Goal: Transaction & Acquisition: Subscribe to service/newsletter

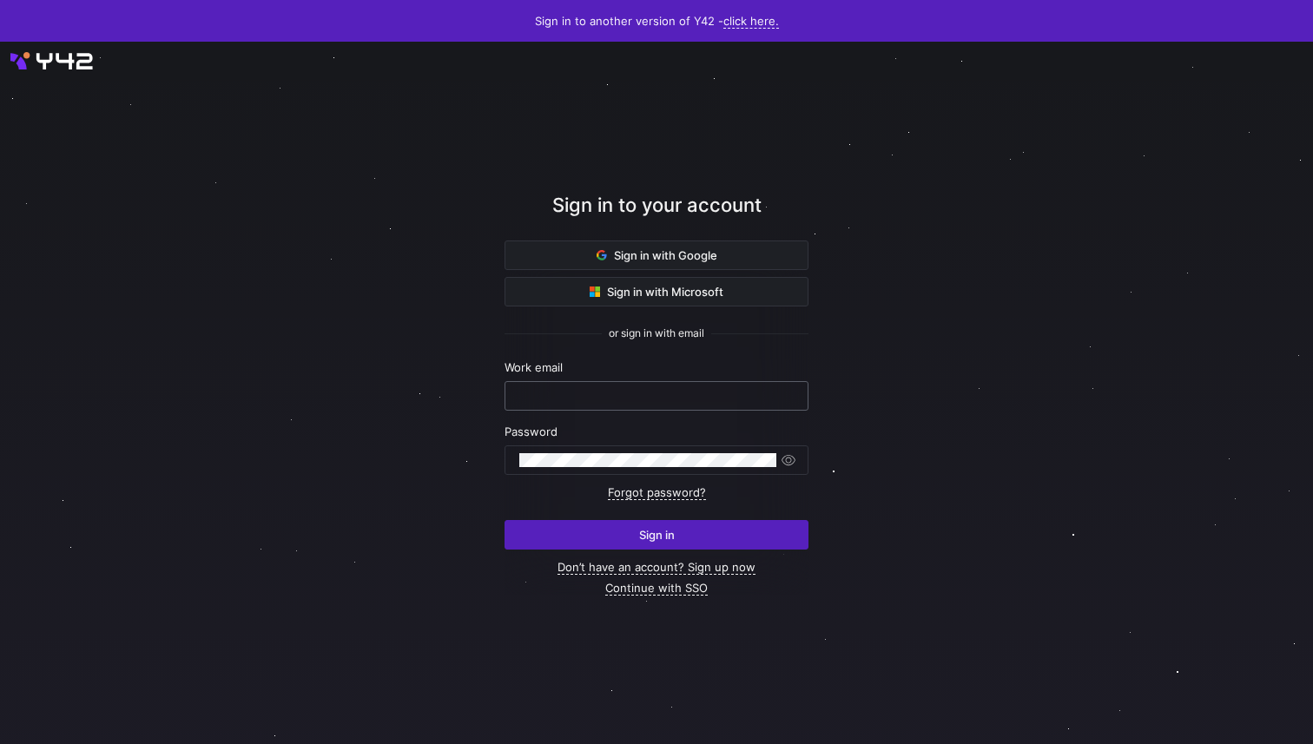
type input "[EMAIL_ADDRESS][DOMAIN_NAME]"
click at [642, 398] on input "[EMAIL_ADDRESS][DOMAIN_NAME]" at bounding box center [656, 396] width 274 height 14
click at [729, 258] on span at bounding box center [656, 255] width 302 height 28
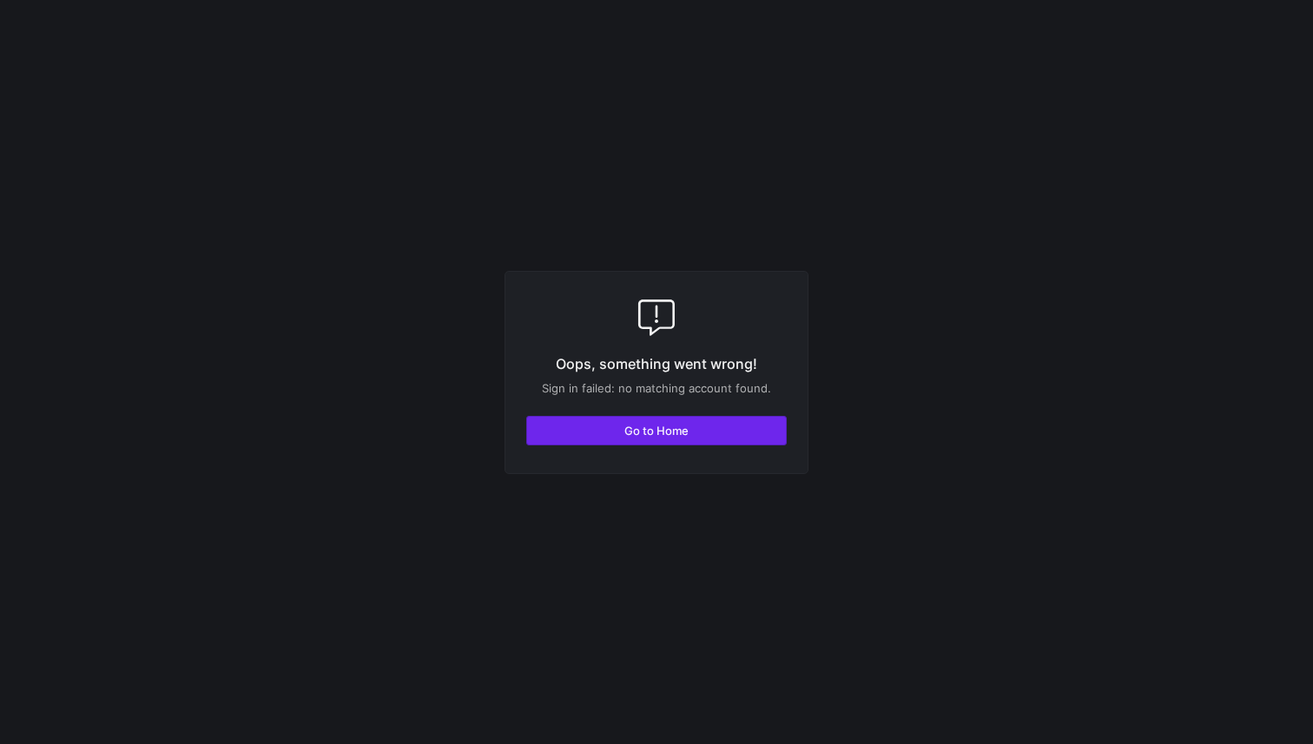
click at [766, 439] on span "button" at bounding box center [656, 431] width 259 height 28
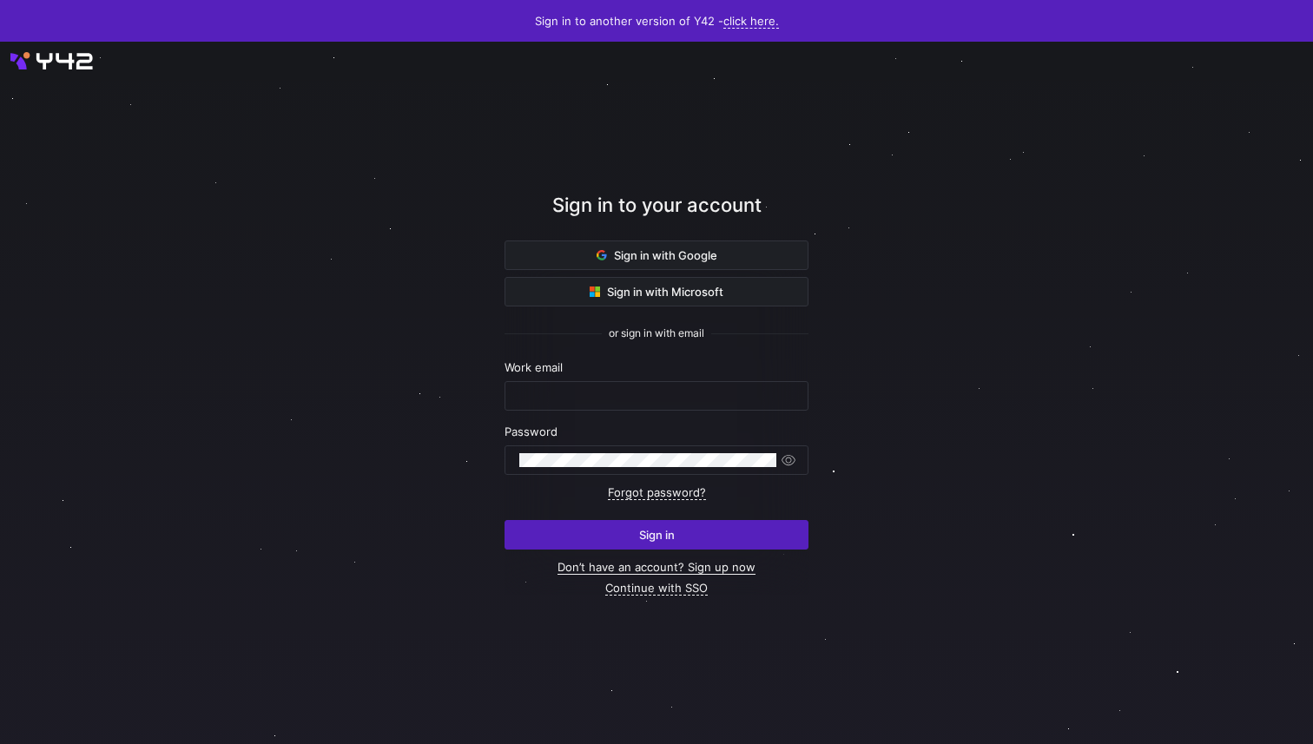
type input "[EMAIL_ADDRESS][DOMAIN_NAME]"
click at [710, 560] on link "Don’t have an account? Sign up now" at bounding box center [657, 567] width 198 height 15
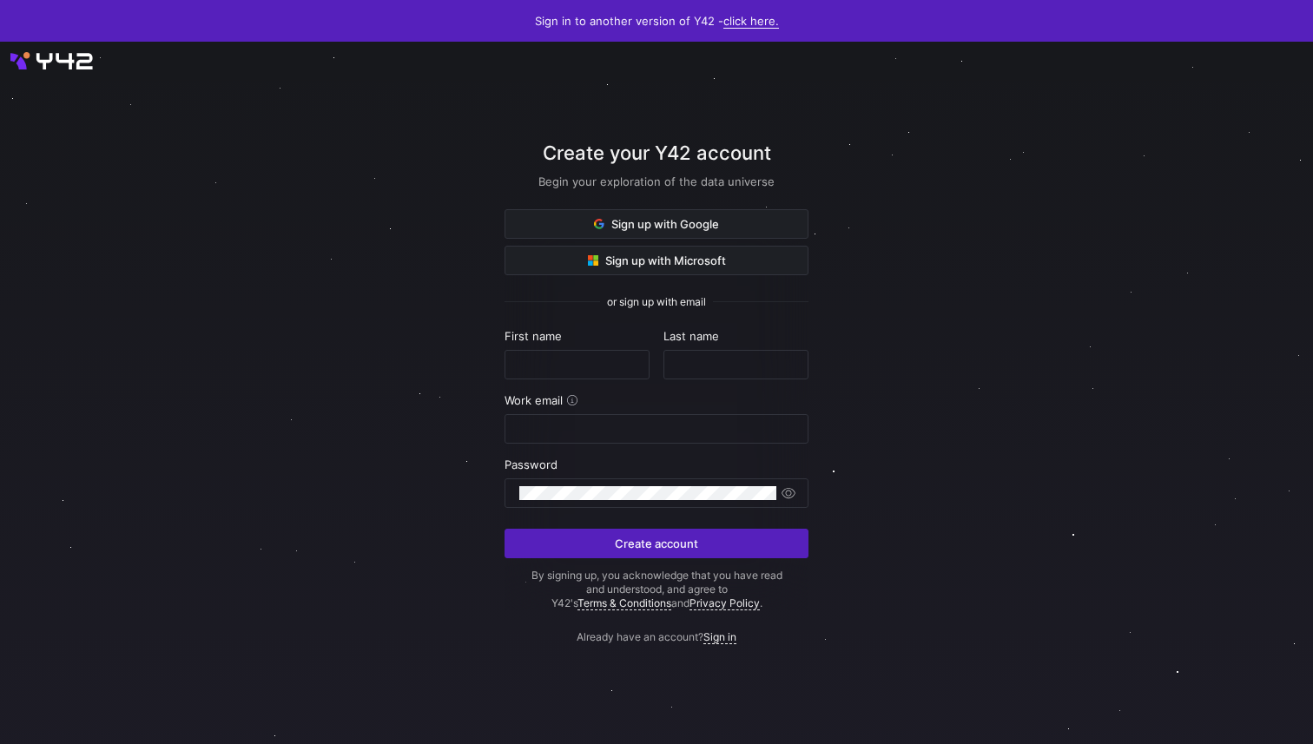
click at [752, 19] on link "click here." at bounding box center [751, 21] width 56 height 15
click at [868, 93] on div at bounding box center [656, 372] width 1313 height 744
click at [733, 641] on link "Sign in" at bounding box center [719, 637] width 33 height 14
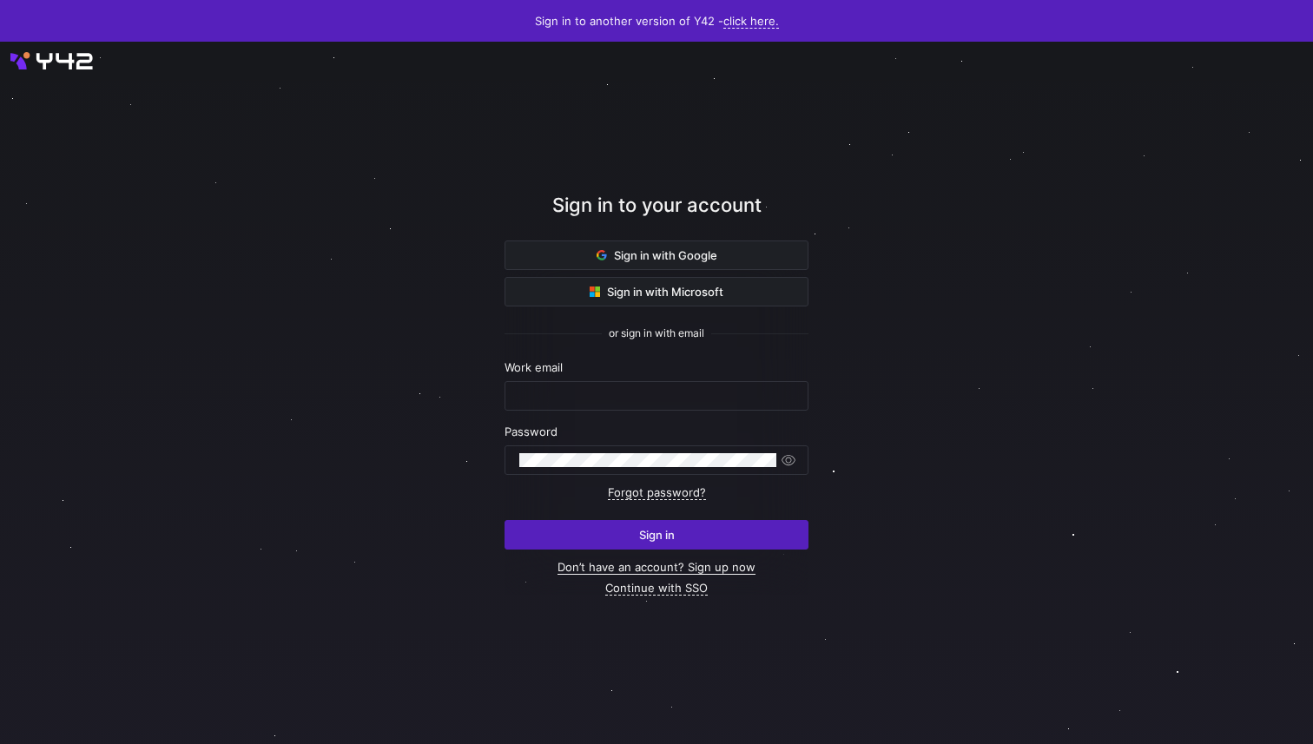
type input "goityltd@outlook.com"
click at [712, 564] on link "Don’t have an account? Sign up now" at bounding box center [657, 567] width 198 height 15
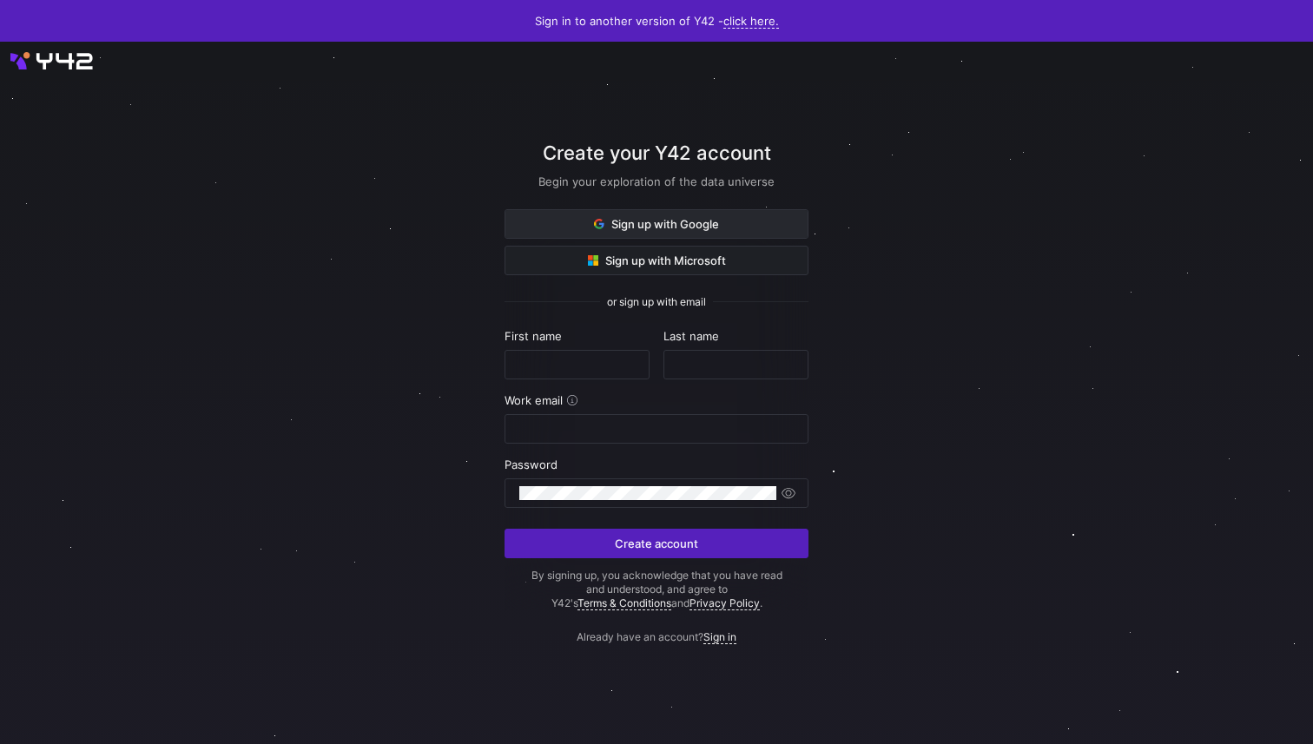
click at [705, 214] on span at bounding box center [656, 224] width 302 height 28
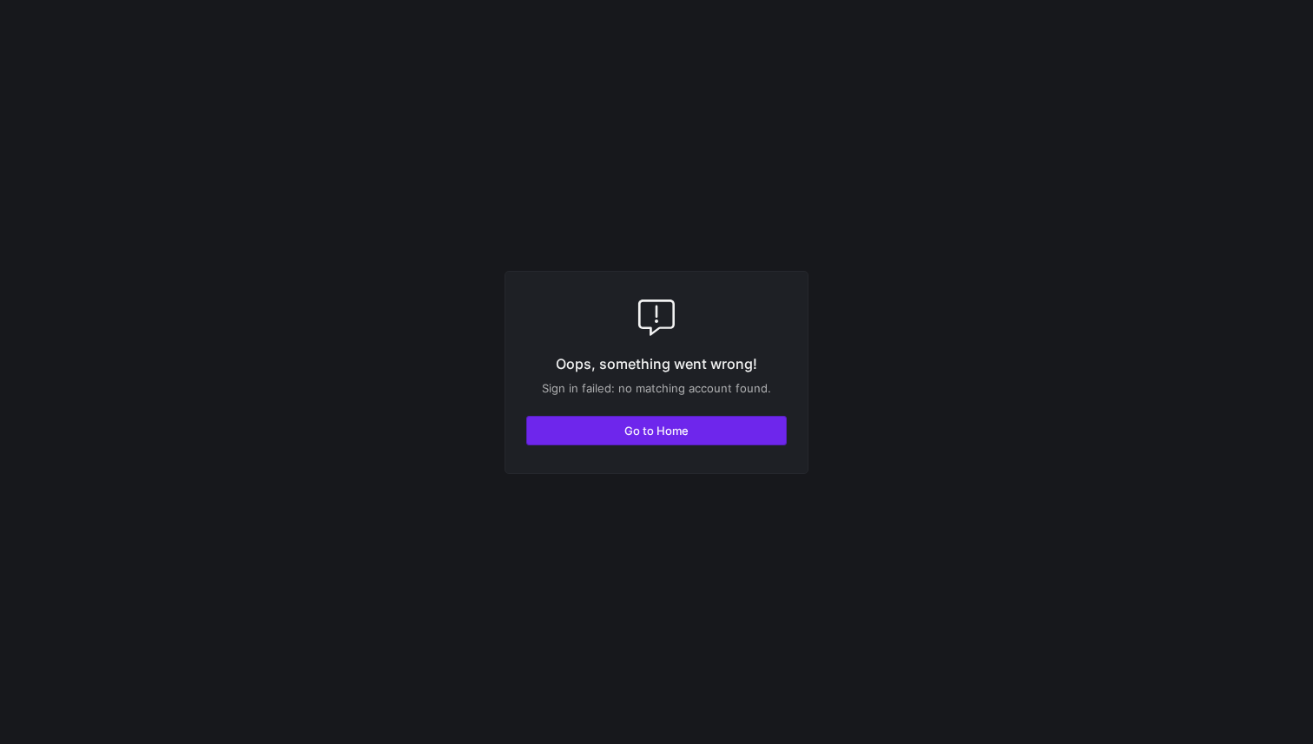
click at [738, 422] on span "button" at bounding box center [656, 431] width 259 height 28
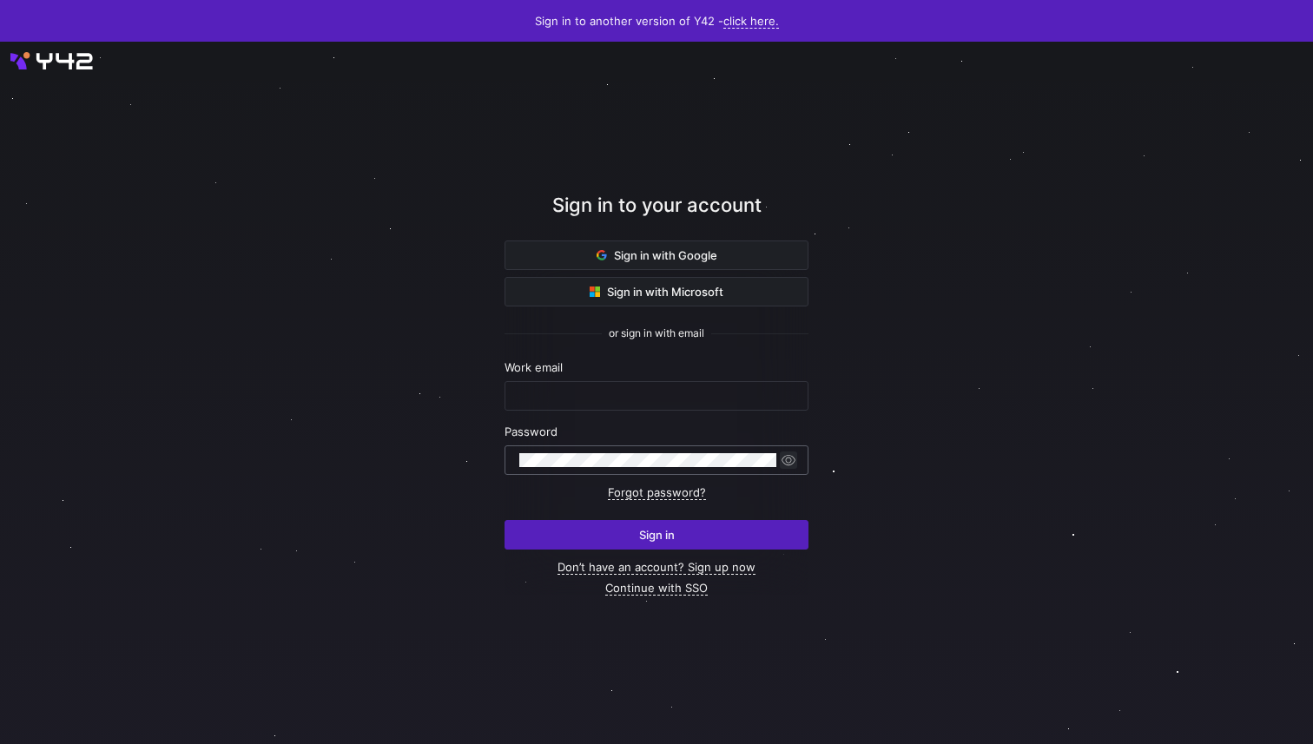
type input "goityltd@outlook.com"
click at [784, 457] on span "button" at bounding box center [788, 460] width 17 height 17
click at [793, 457] on span "button" at bounding box center [788, 460] width 17 height 17
type input "[EMAIL_ADDRESS][DOMAIN_NAME]"
click at [66, 65] on div at bounding box center [656, 393] width 1313 height 703
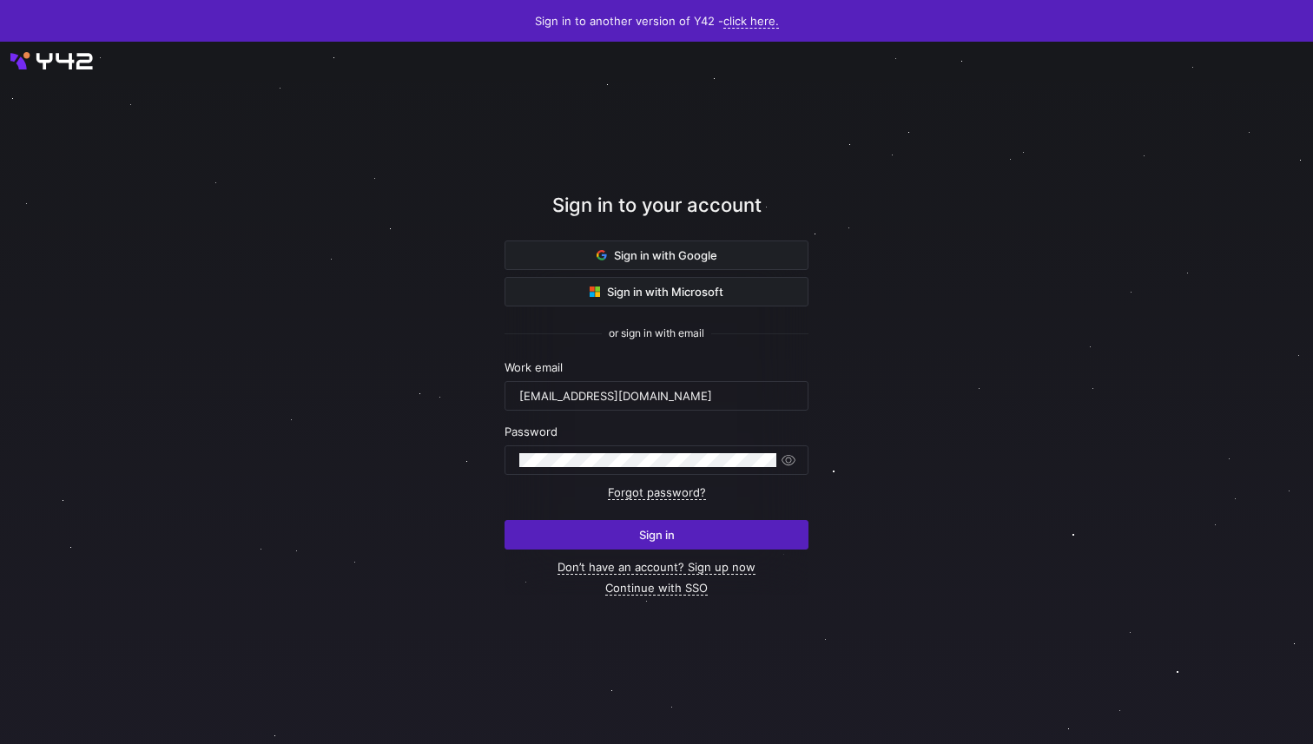
click at [76, 58] on div at bounding box center [656, 393] width 1313 height 703
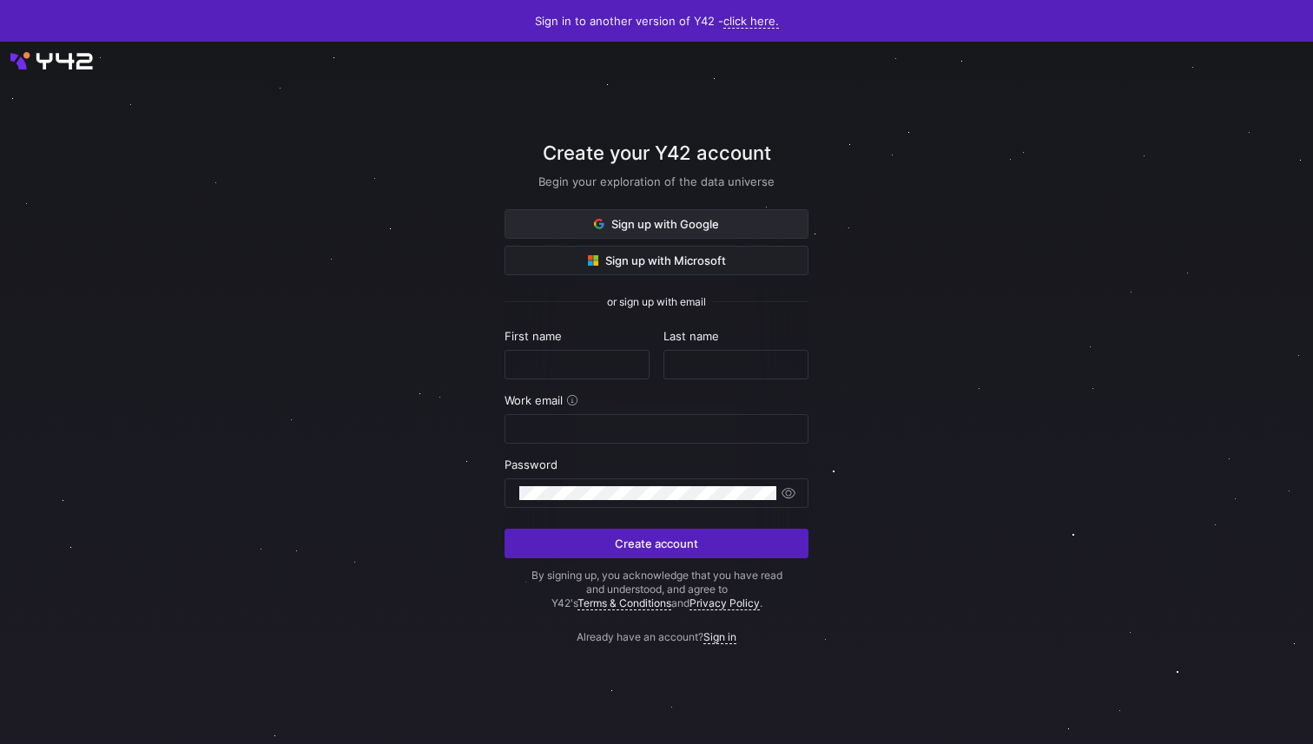
click at [674, 221] on span "Sign up with Google" at bounding box center [656, 224] width 125 height 14
click at [683, 221] on span "Sign up with Google" at bounding box center [656, 224] width 125 height 14
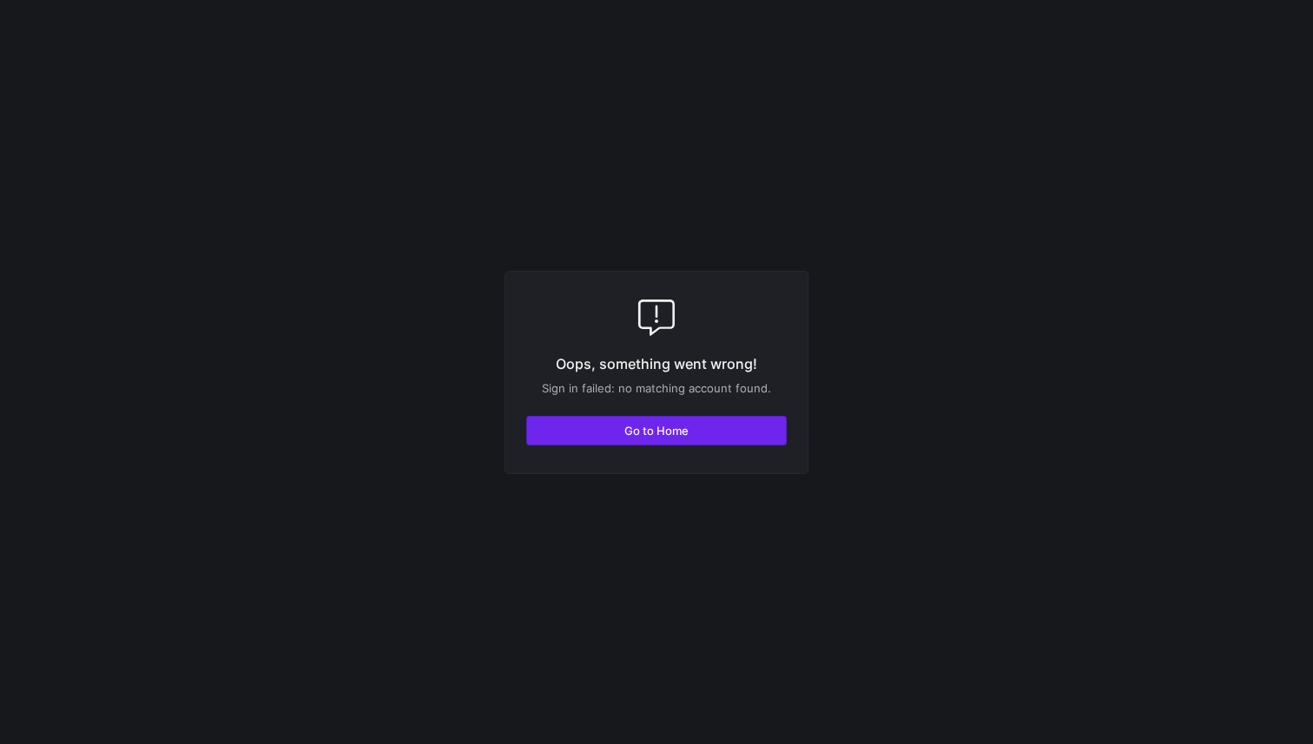
click at [747, 426] on span "button" at bounding box center [656, 431] width 259 height 28
